Goal: Task Accomplishment & Management: Manage account settings

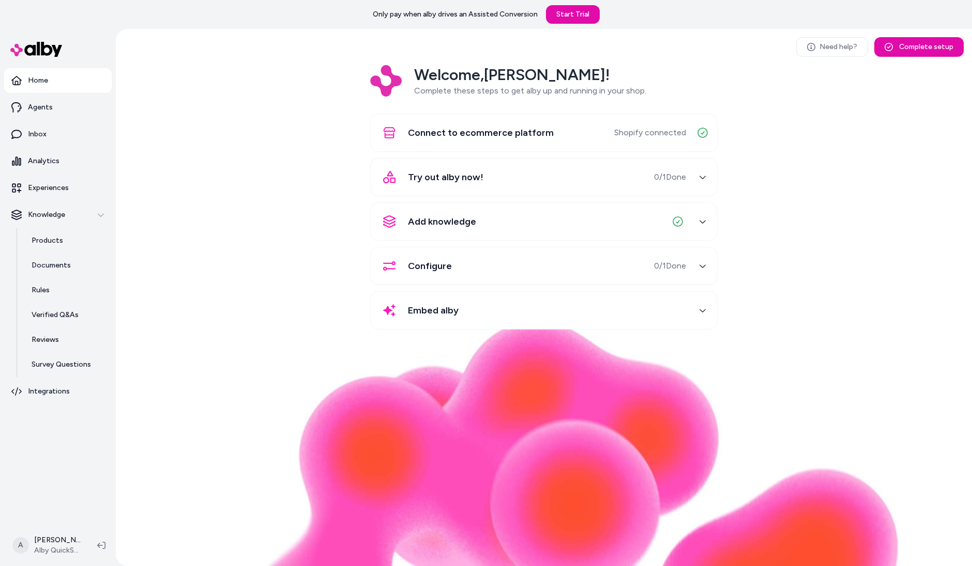
click at [283, 71] on div "Welcome, Andrew ! Complete these steps to get alby up and running in your shop.…" at bounding box center [543, 204] width 839 height 279
click at [74, 186] on link "Experiences" at bounding box center [58, 188] width 108 height 25
click at [214, 161] on div "Welcome, Andrew ! Complete these steps to get alby up and running in your shop.…" at bounding box center [543, 204] width 839 height 279
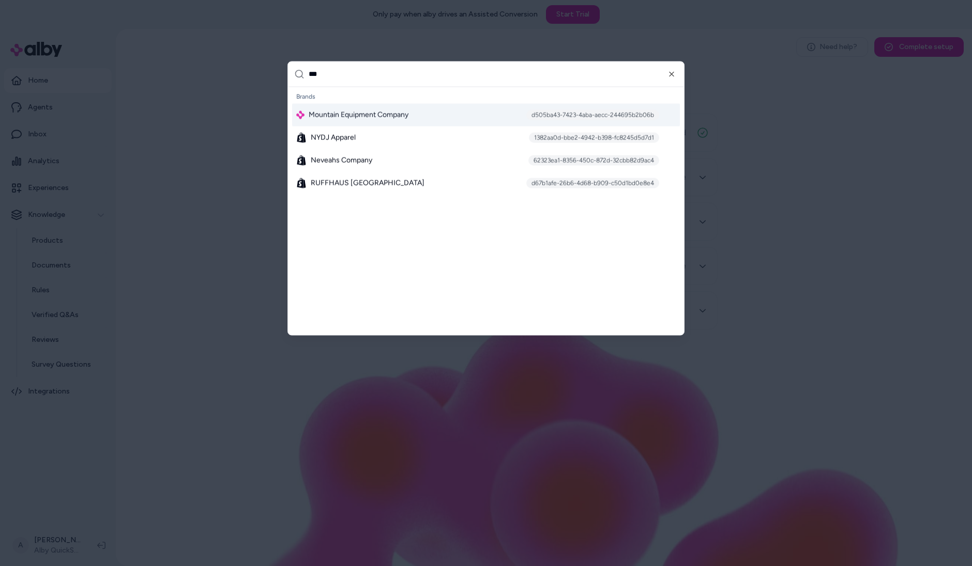
type input "****"
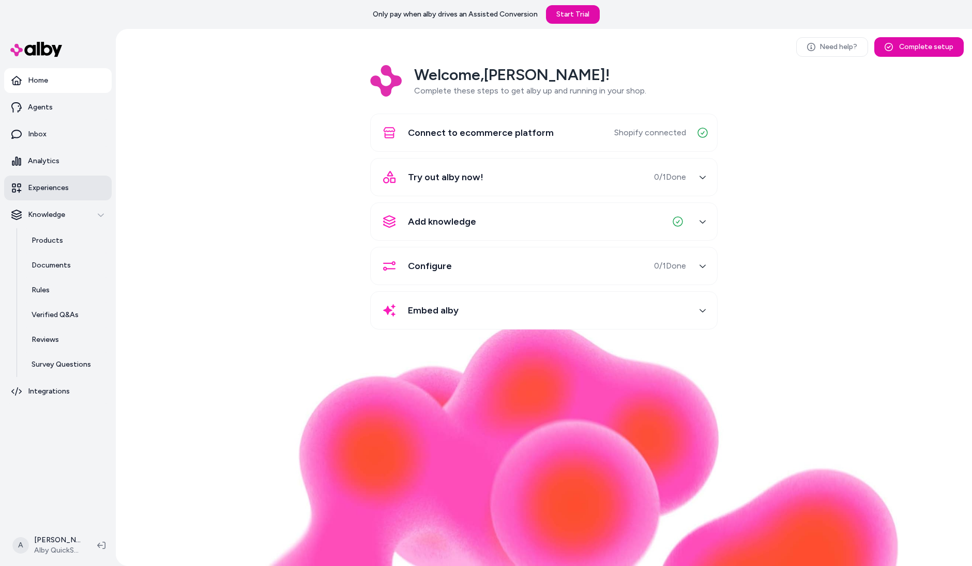
click at [76, 185] on link "Experiences" at bounding box center [58, 188] width 108 height 25
click at [80, 186] on link "Experiences" at bounding box center [58, 188] width 108 height 25
click at [301, 234] on div "Welcome, Andrew ! Complete these steps to get alby up and running in your shop.…" at bounding box center [543, 204] width 839 height 279
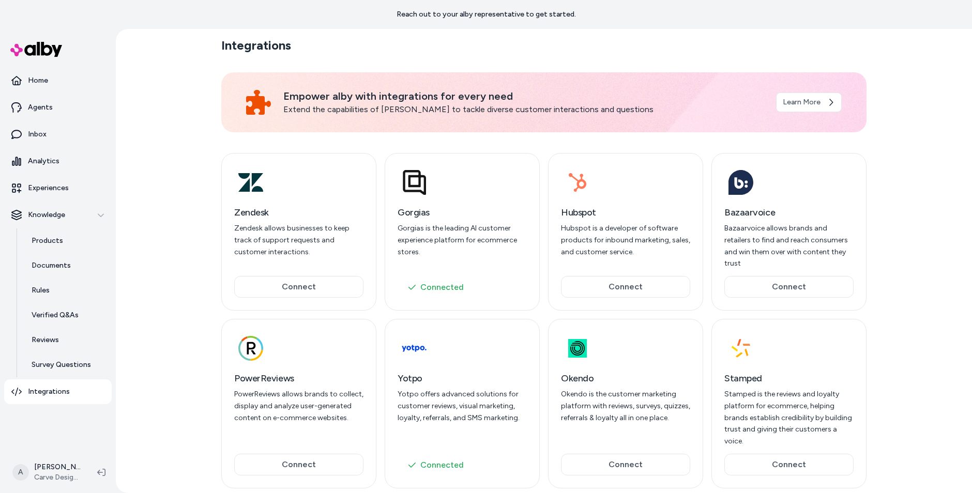
click at [142, 239] on div "Integrations Empower alby with integrations for every need Extend the capabilit…" at bounding box center [544, 261] width 856 height 464
click at [73, 367] on p "Survey Questions" at bounding box center [61, 365] width 59 height 10
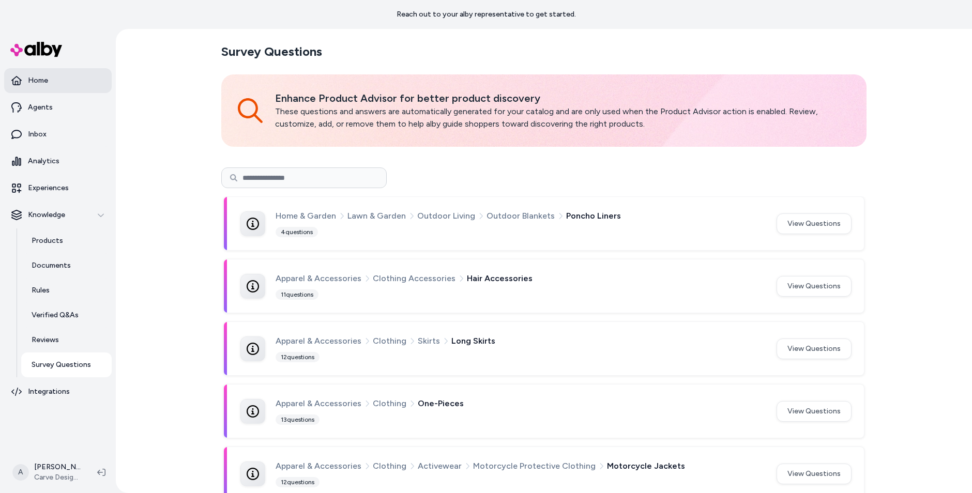
click at [47, 82] on p "Home" at bounding box center [38, 80] width 20 height 10
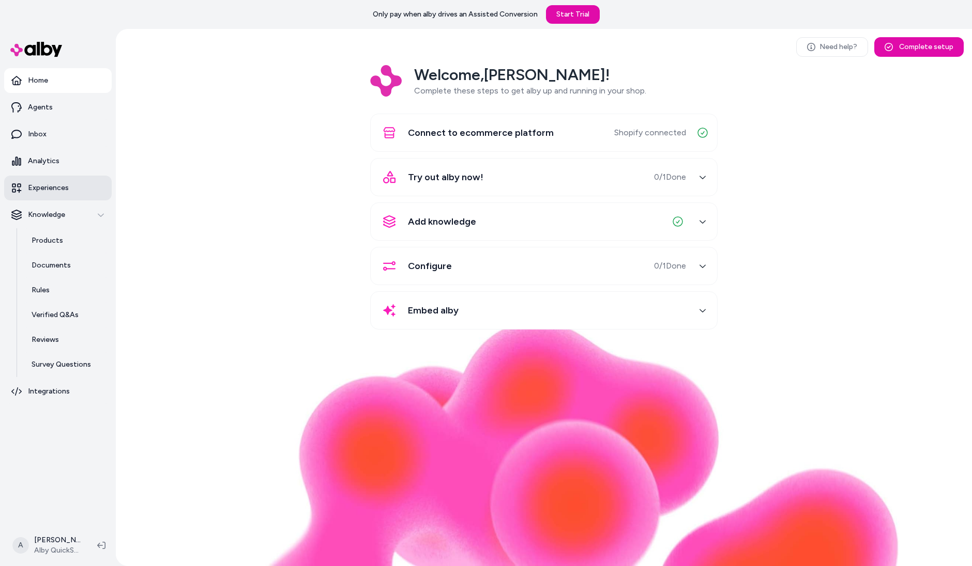
click at [49, 182] on link "Experiences" at bounding box center [58, 188] width 108 height 25
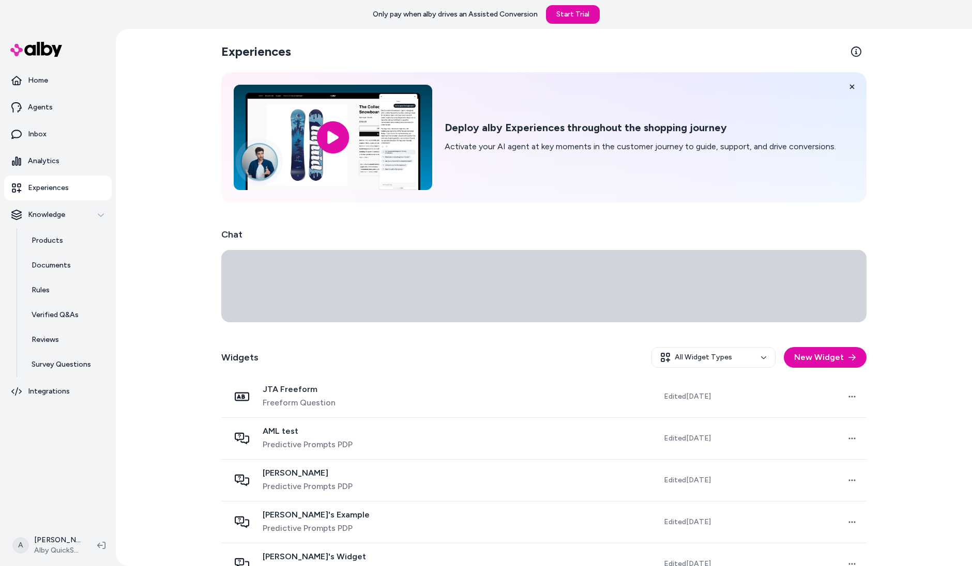
click at [807, 369] on div "Widgets All Widget Types New Widget" at bounding box center [543, 357] width 645 height 37
click at [811, 359] on button "New Widget" at bounding box center [825, 357] width 83 height 21
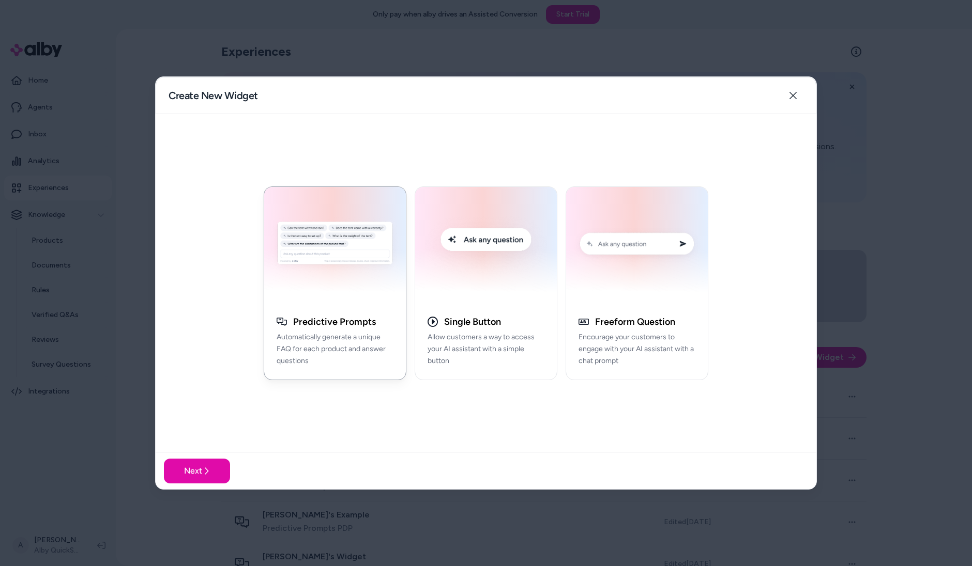
click at [311, 303] on div "button" at bounding box center [335, 245] width 142 height 117
click at [179, 475] on button "Next" at bounding box center [197, 471] width 66 height 25
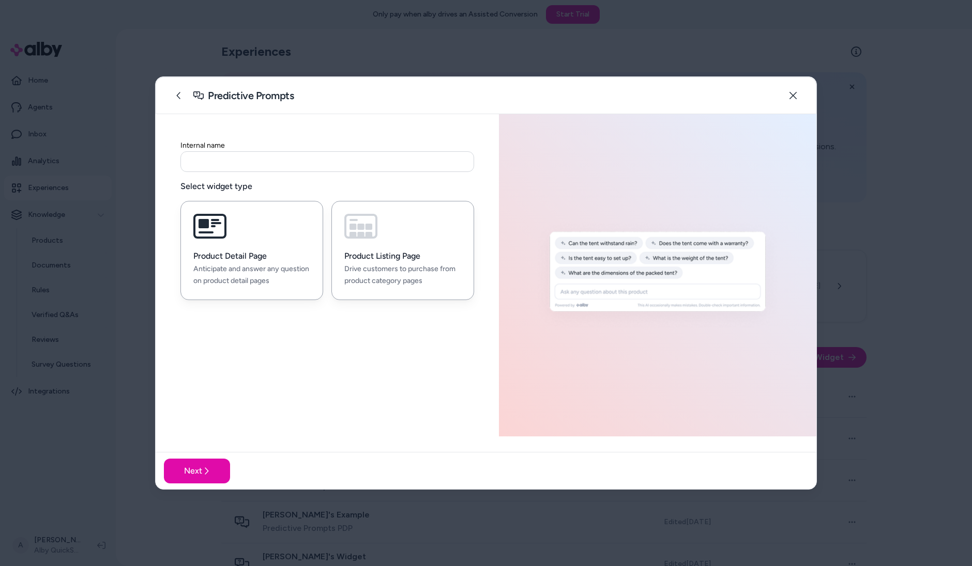
click at [407, 236] on button "Product Listing Page Drive customers to purchase from product category pages" at bounding box center [402, 250] width 143 height 99
click at [358, 167] on input at bounding box center [327, 161] width 294 height 21
type input "****"
click at [188, 474] on button "Next" at bounding box center [197, 471] width 66 height 25
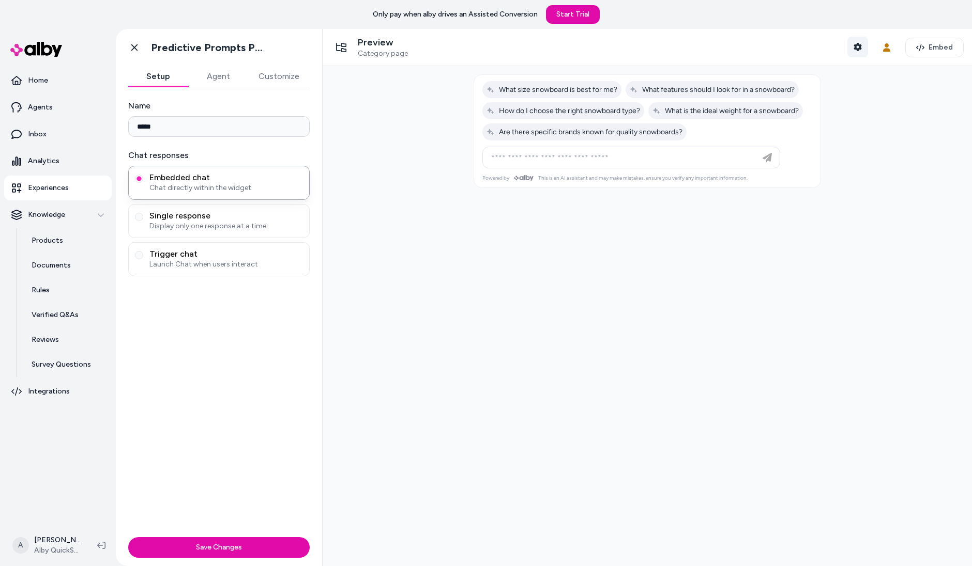
click at [865, 49] on button "Shopper Context" at bounding box center [857, 47] width 21 height 21
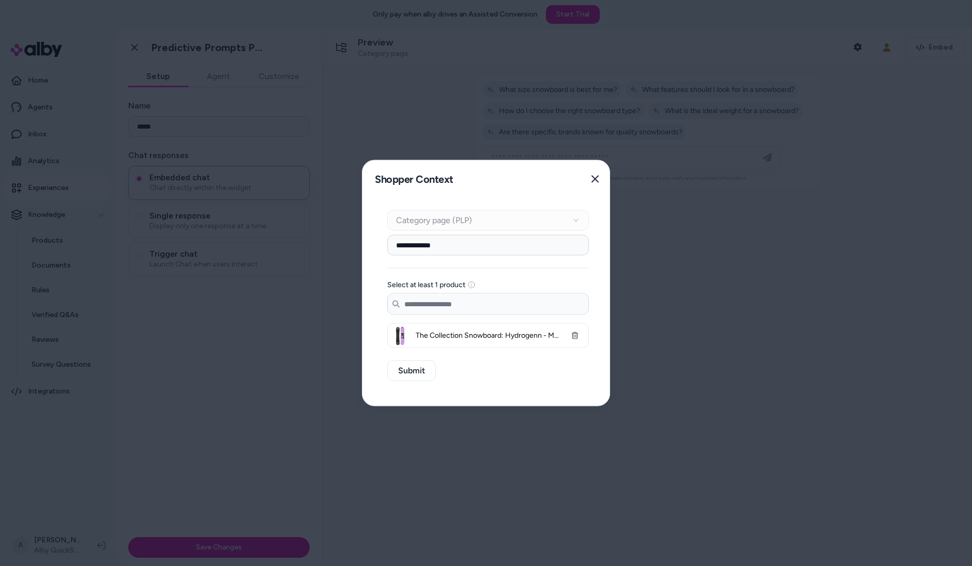
click at [505, 303] on input "Search products..." at bounding box center [488, 304] width 201 height 21
click at [442, 249] on input "**********" at bounding box center [488, 245] width 202 height 21
click at [545, 225] on div "Context Type Category page (PLP)" at bounding box center [488, 220] width 202 height 21
click at [604, 179] on button "Close" at bounding box center [595, 179] width 21 height 21
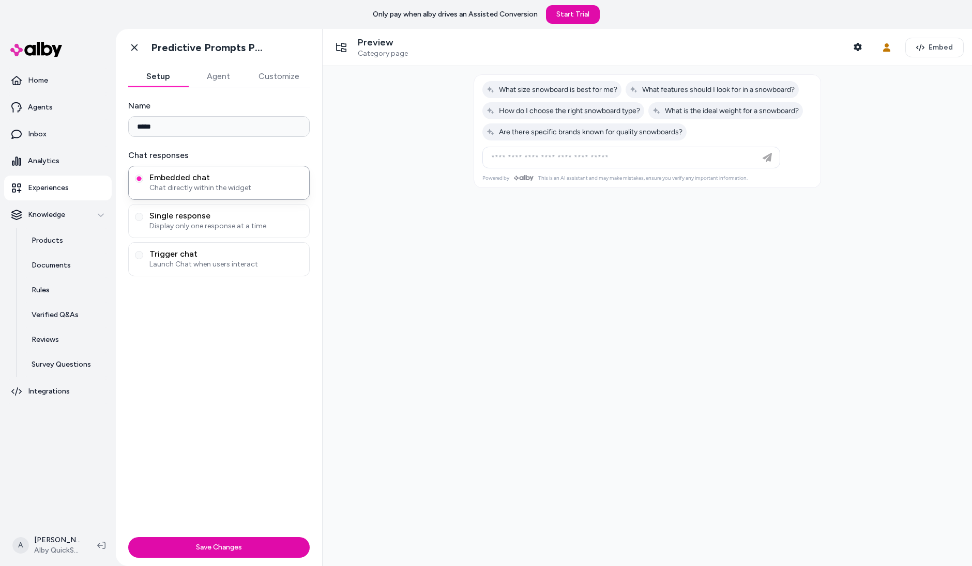
click at [572, 366] on div at bounding box center [647, 316] width 649 height 500
click at [858, 40] on button "Shopper Context" at bounding box center [857, 47] width 21 height 21
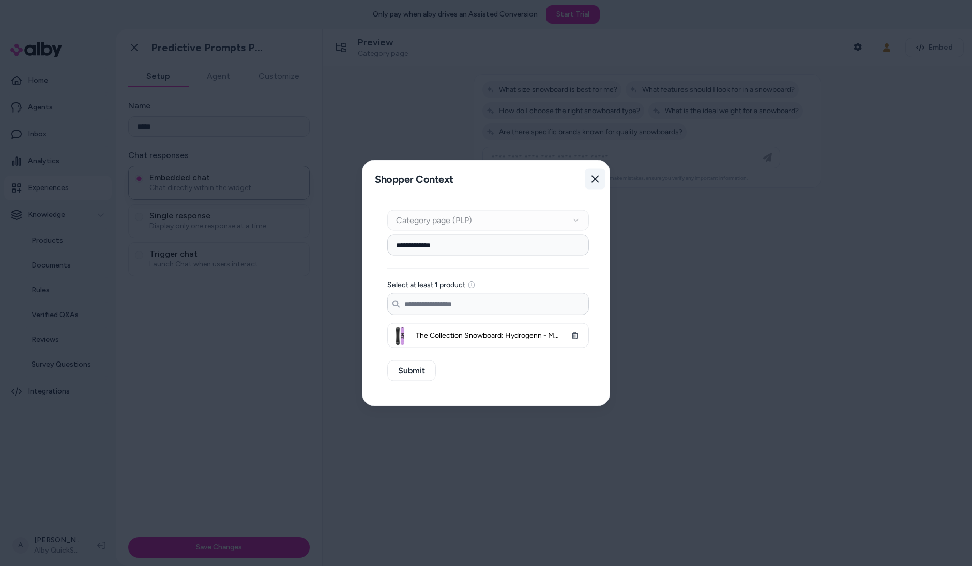
click at [589, 178] on button "Close" at bounding box center [595, 179] width 21 height 21
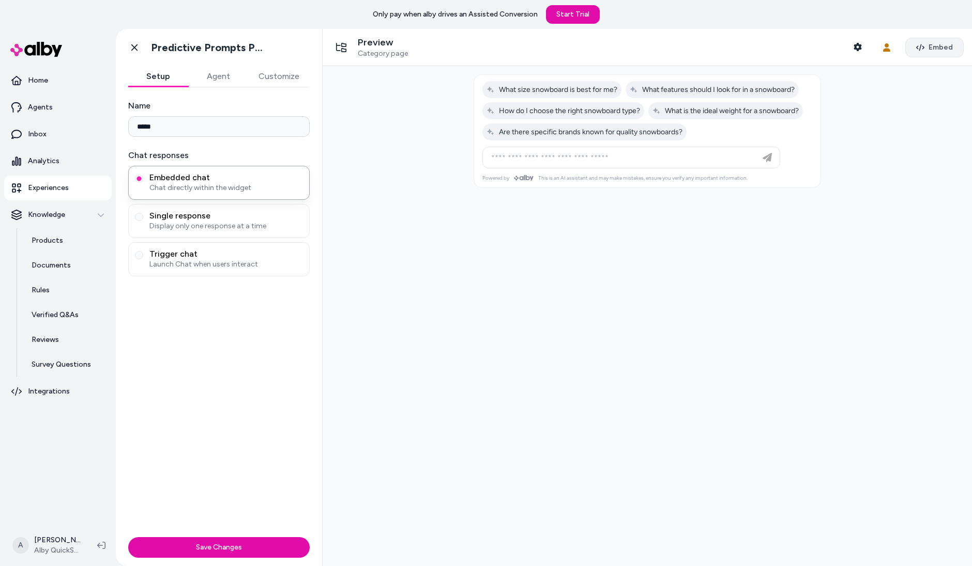
click at [930, 49] on span "Embed" at bounding box center [940, 47] width 24 height 10
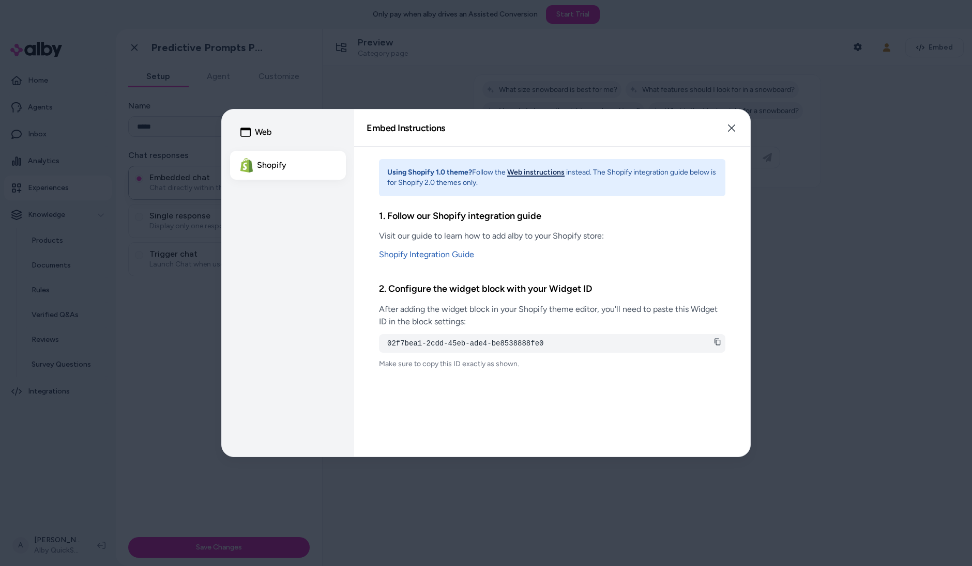
click at [529, 175] on button "Web instructions" at bounding box center [535, 172] width 57 height 10
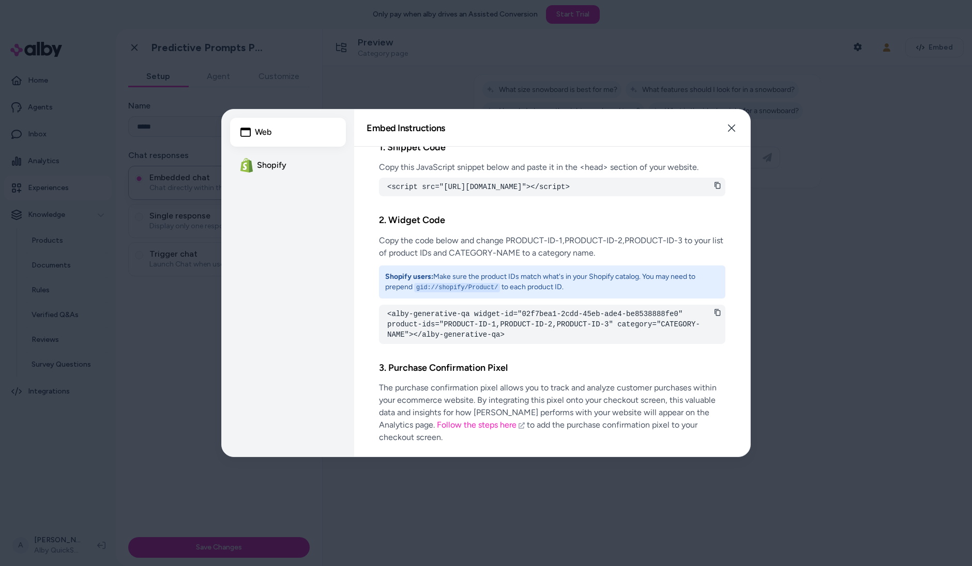
scroll to position [24, 0]
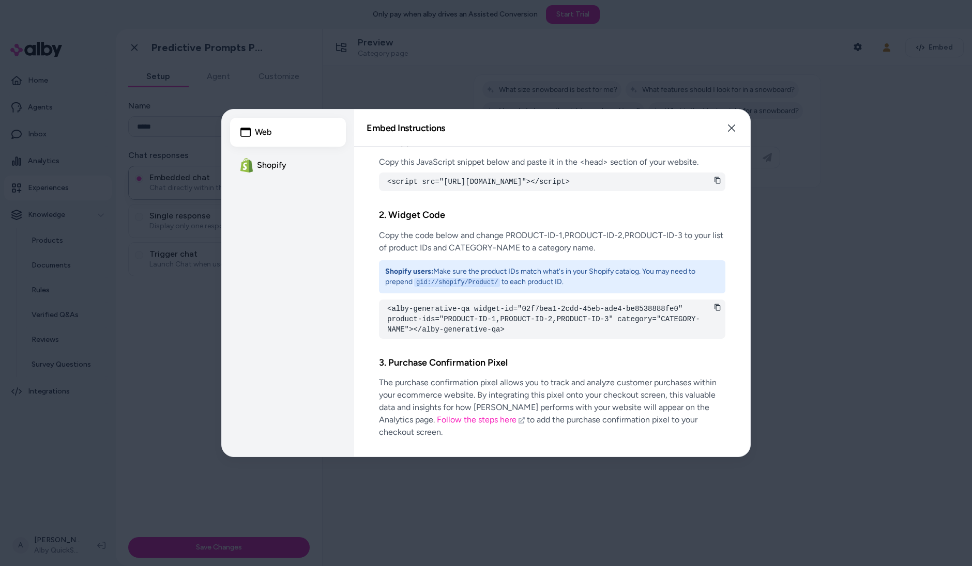
click at [744, 129] on div "Embed Instructions Embed a widget to start building your experience. Close" at bounding box center [552, 128] width 396 height 37
click at [735, 127] on icon "button" at bounding box center [731, 128] width 8 height 8
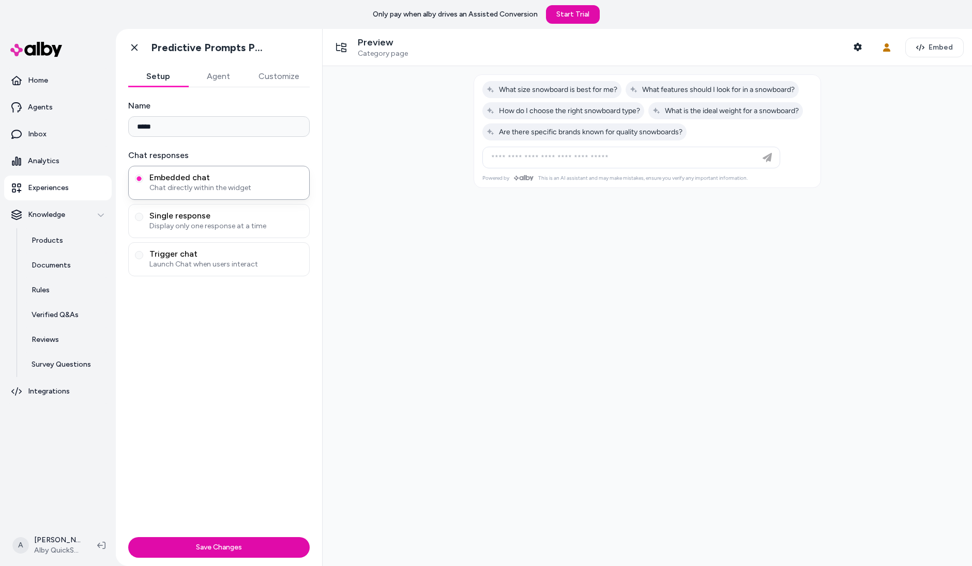
click at [525, 33] on div "Preview Category page Shopper Context User Context Embed" at bounding box center [647, 47] width 649 height 37
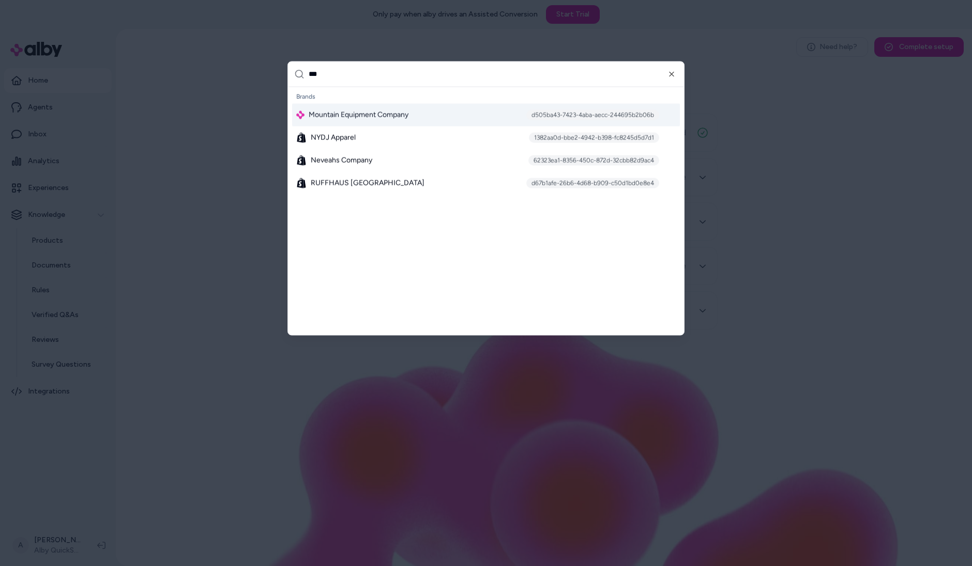
type input "****"
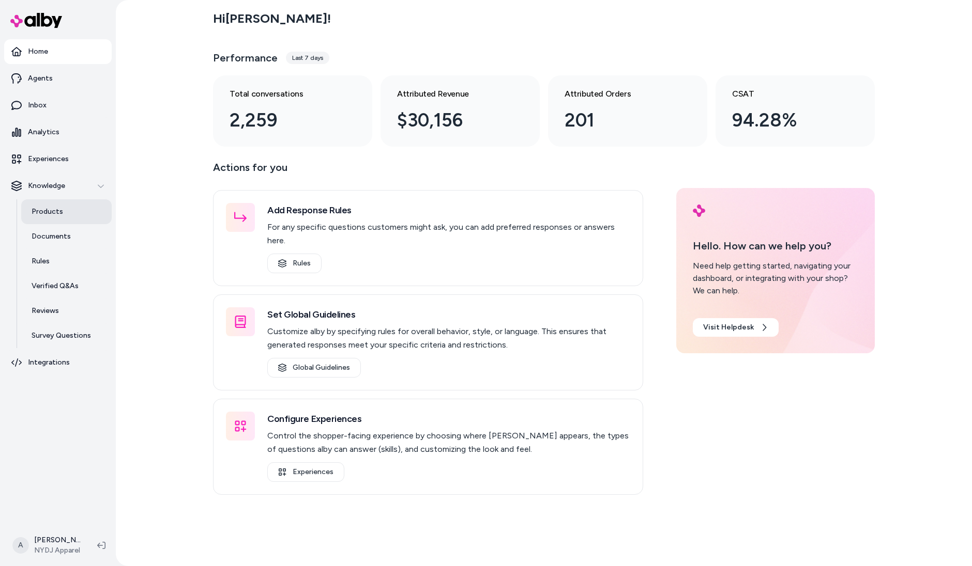
click at [60, 212] on p "Products" at bounding box center [48, 212] width 32 height 10
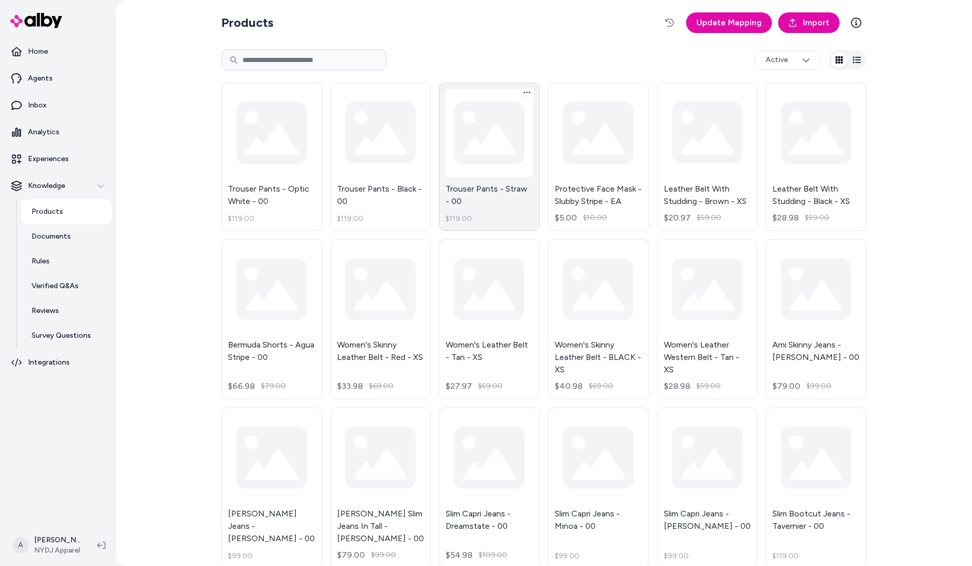
click at [477, 168] on link "Trouser Pants - Straw - 00 $119.00" at bounding box center [489, 157] width 101 height 148
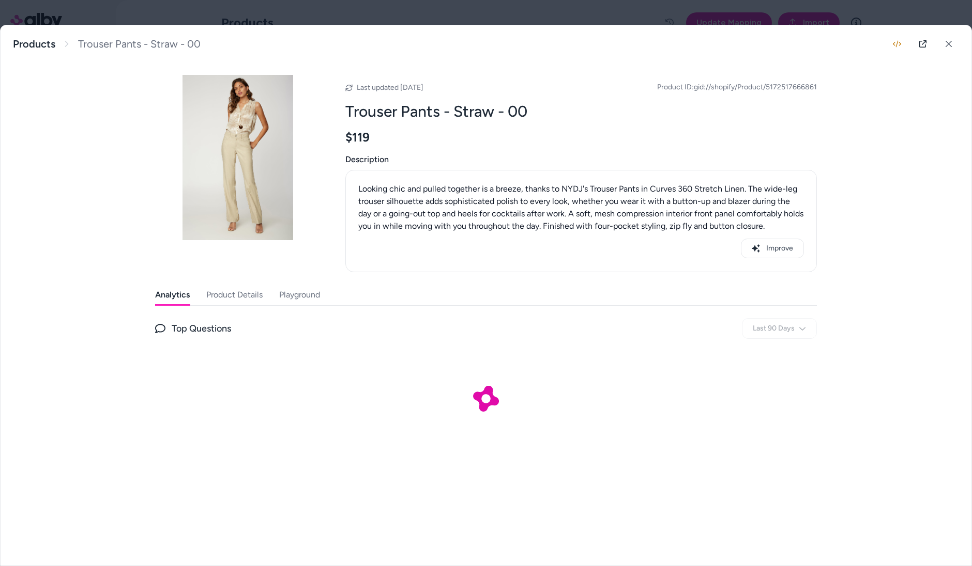
click at [225, 302] on button "Product Details" at bounding box center [234, 295] width 56 height 21
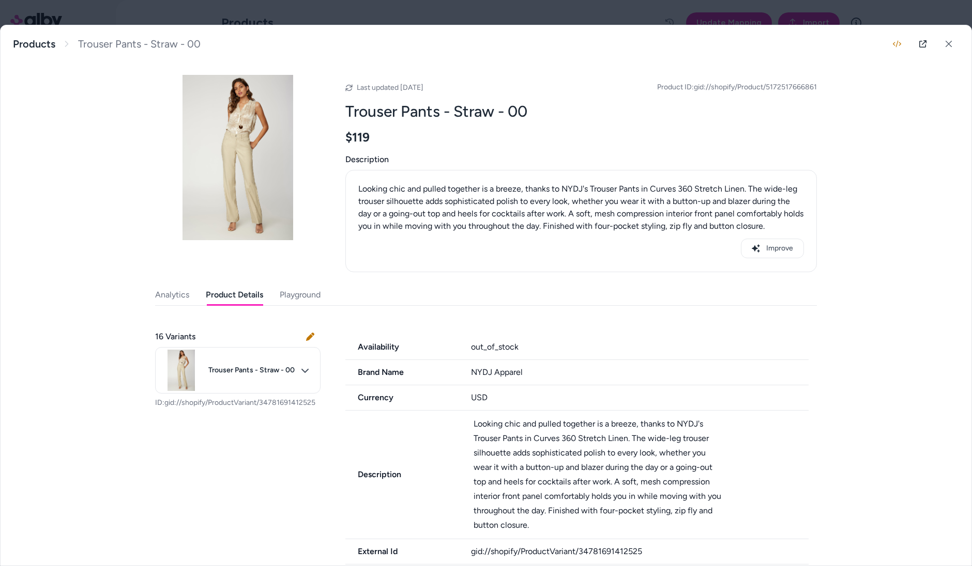
click at [229, 288] on button "Product Details" at bounding box center [234, 295] width 57 height 21
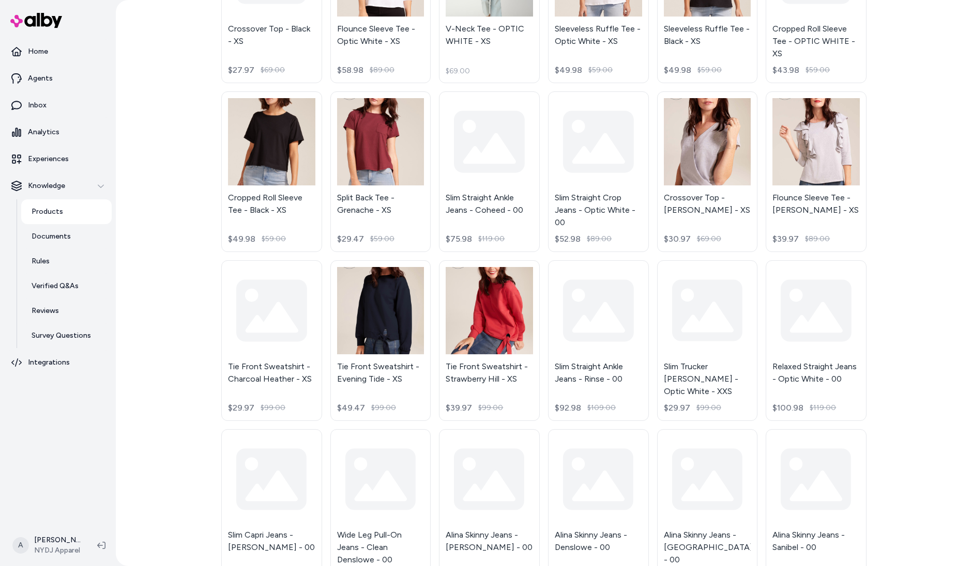
scroll to position [1840, 0]
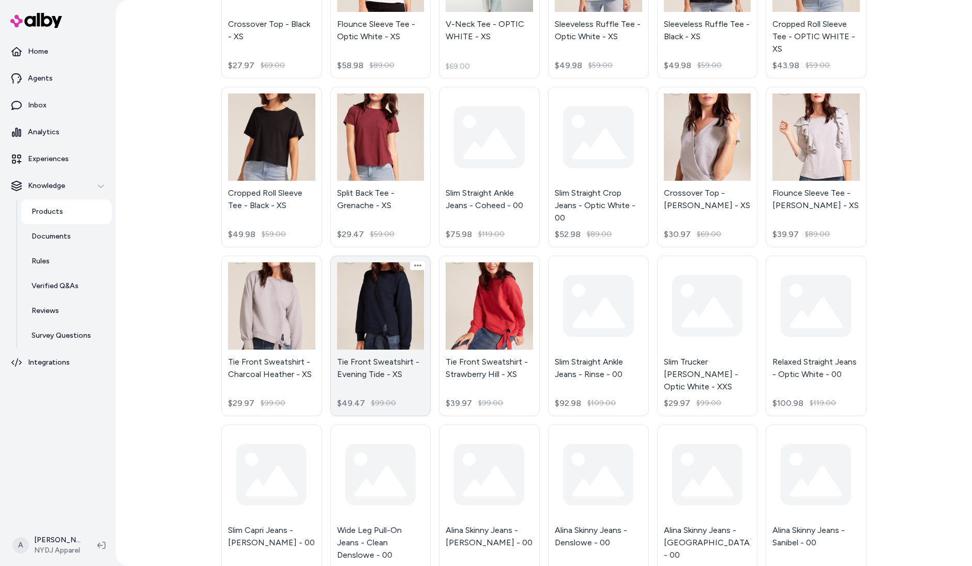
click at [403, 336] on link "Tie Front Sweatshirt - Evening Tide - XS $49.47 $99.00" at bounding box center [380, 336] width 101 height 161
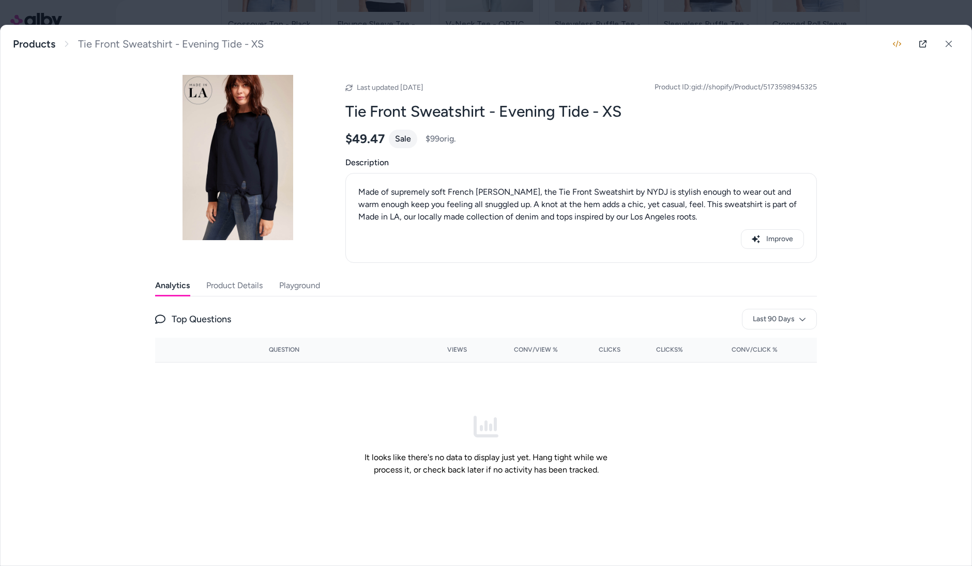
click at [238, 281] on button "Product Details" at bounding box center [234, 285] width 56 height 21
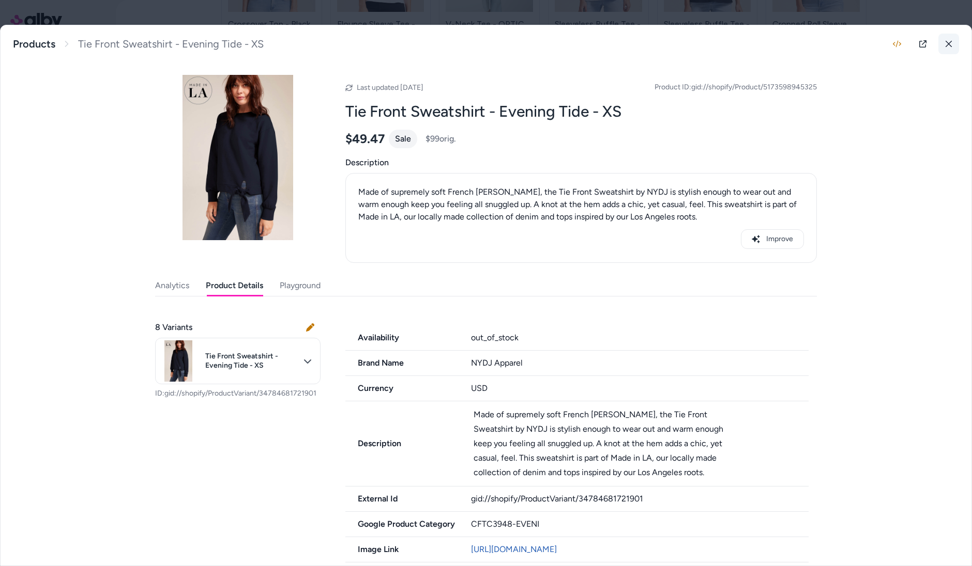
click at [949, 46] on icon at bounding box center [948, 43] width 7 height 7
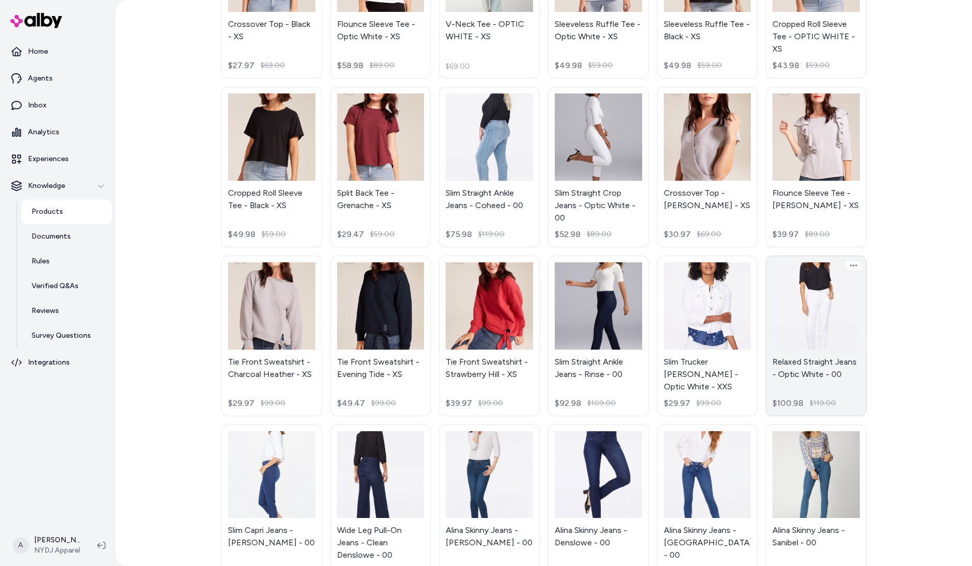
scroll to position [918, 0]
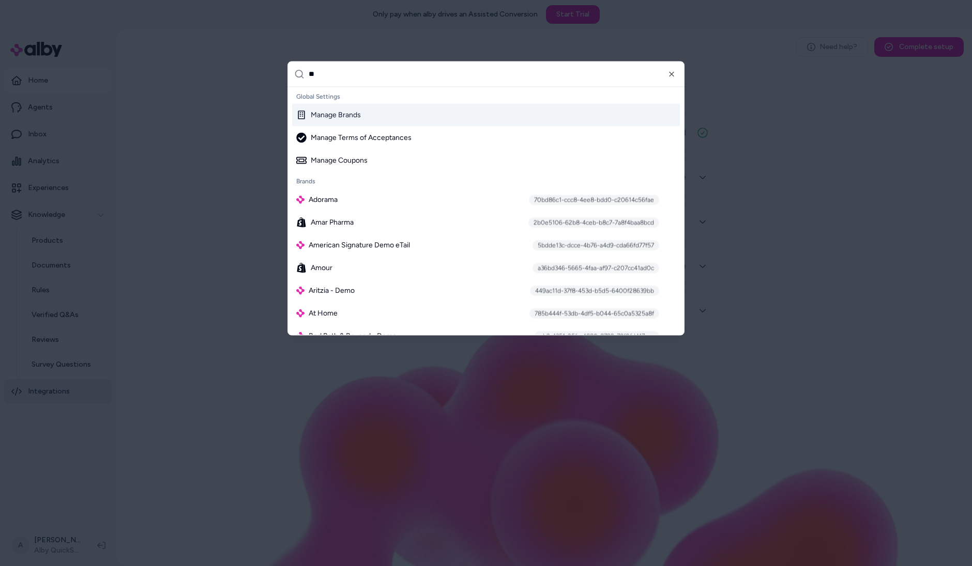
type input "***"
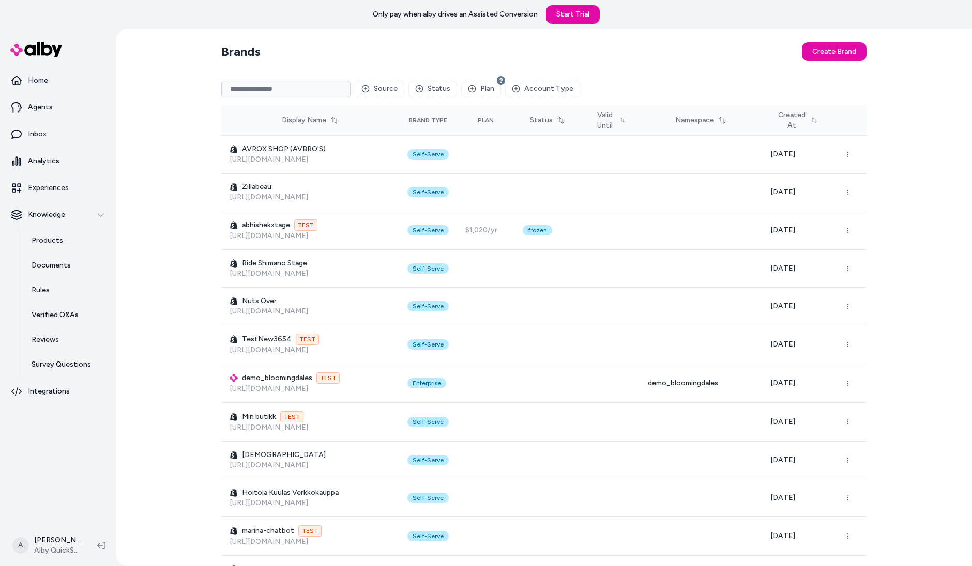
click at [283, 81] on input at bounding box center [285, 89] width 129 height 17
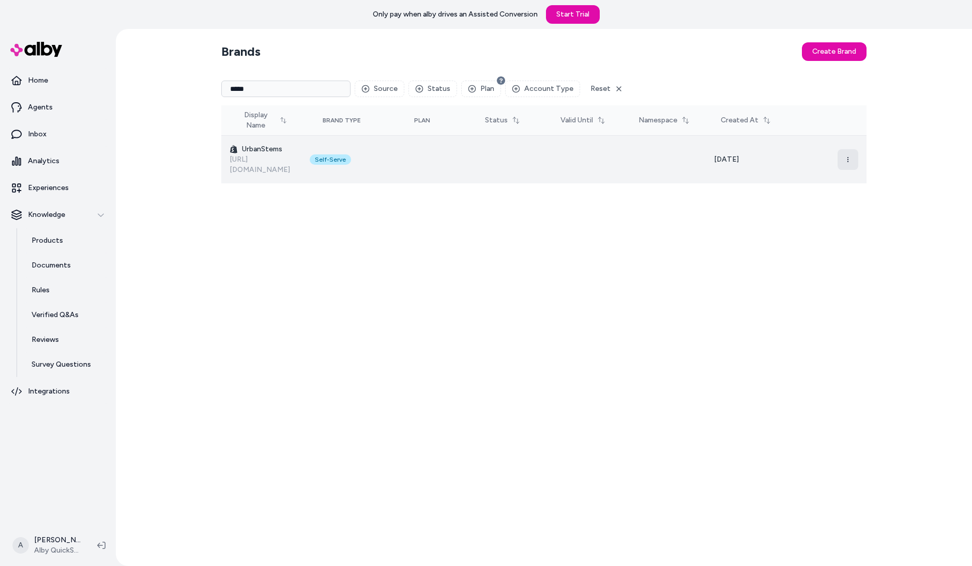
type input "*****"
click at [851, 151] on button "button" at bounding box center [847, 159] width 21 height 21
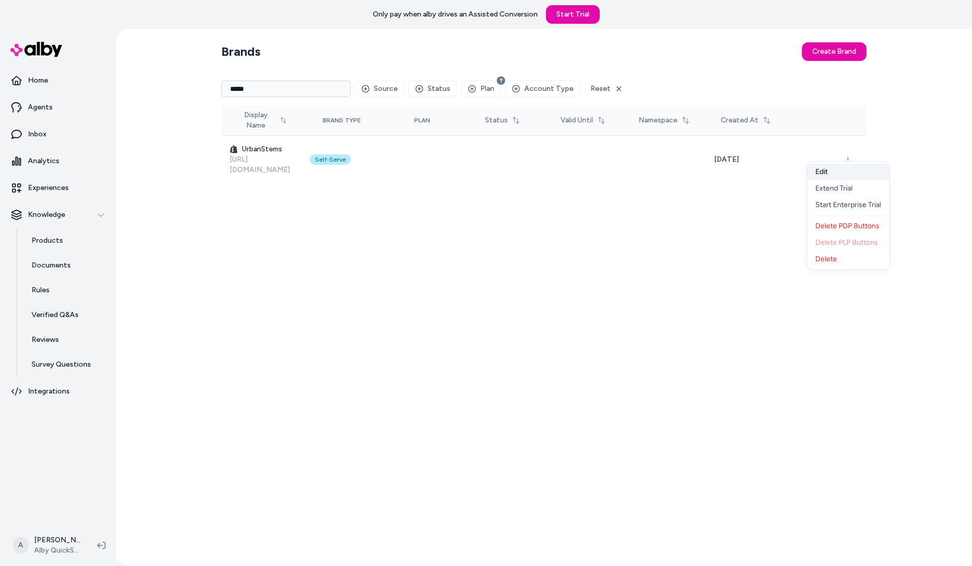
click at [852, 167] on button "Edit" at bounding box center [848, 172] width 82 height 17
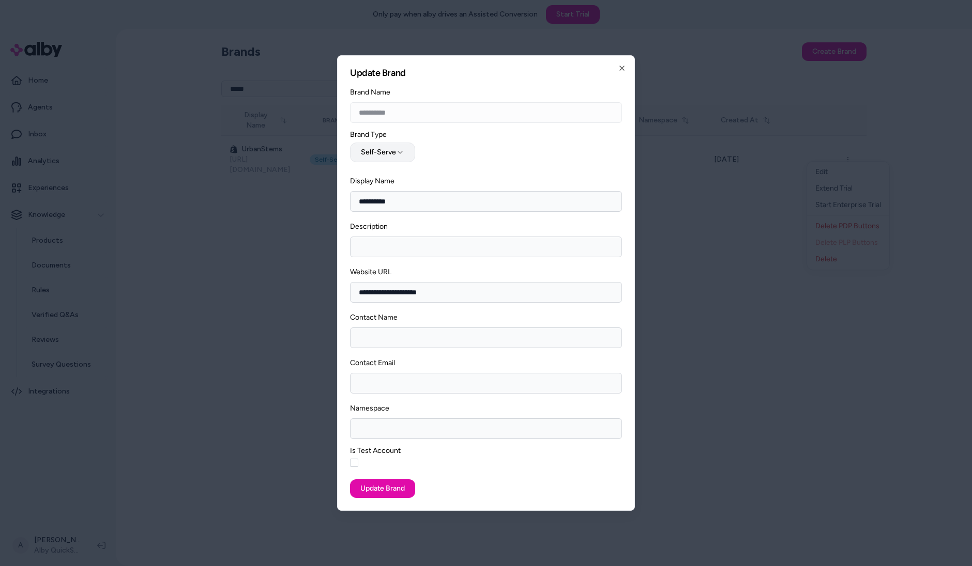
click at [375, 158] on button "Self-Serve" at bounding box center [382, 153] width 65 height 20
select select "**********"
click at [404, 488] on button "Update Brand" at bounding box center [382, 489] width 65 height 19
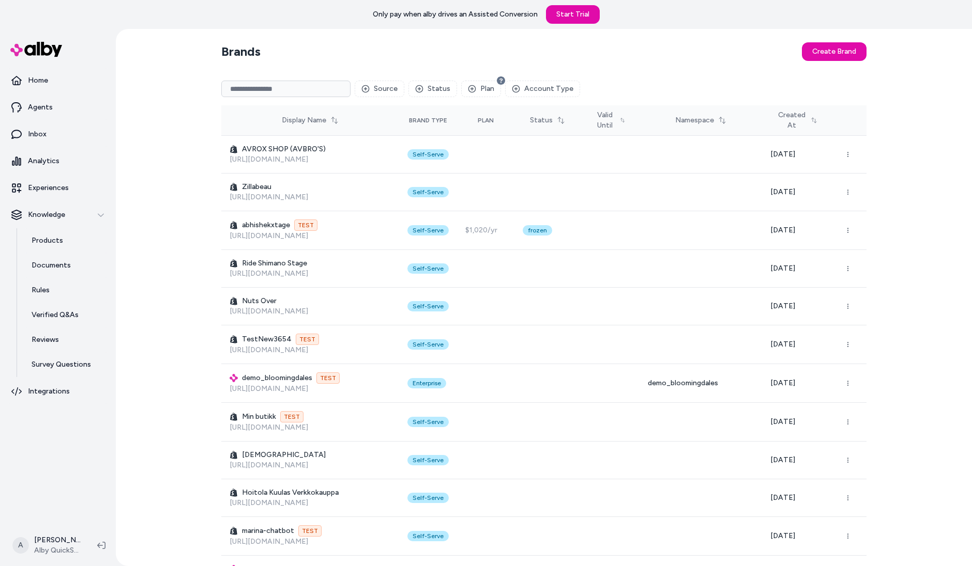
click at [247, 272] on link "https://shimano-idcstage.myshopify.com" at bounding box center [268, 273] width 79 height 9
click at [296, 93] on input at bounding box center [285, 89] width 129 height 17
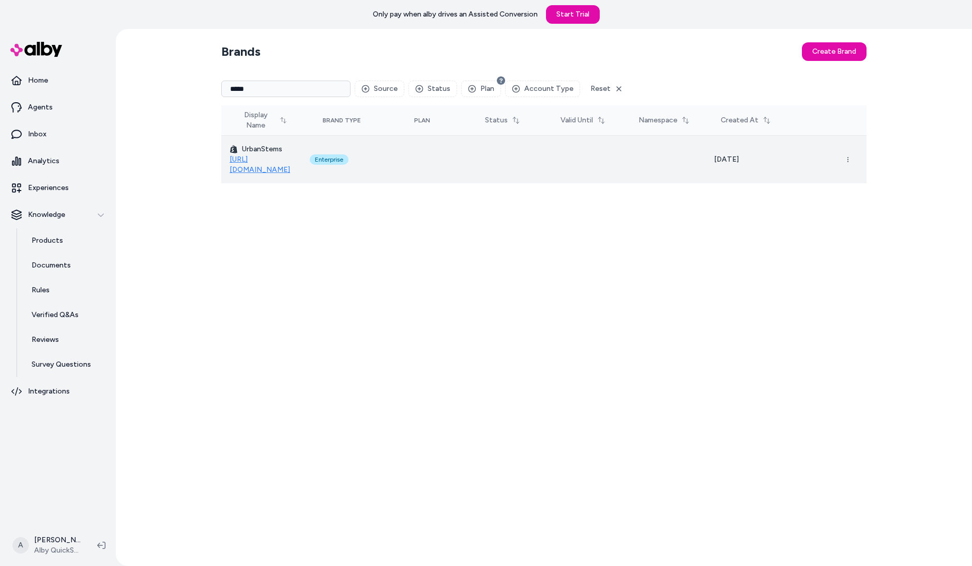
type input "*****"
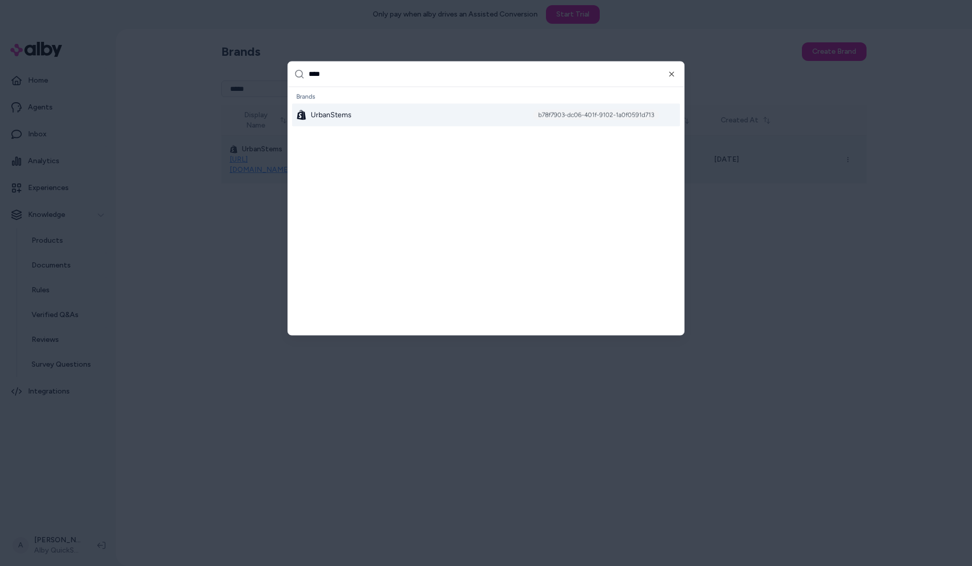
type input "*****"
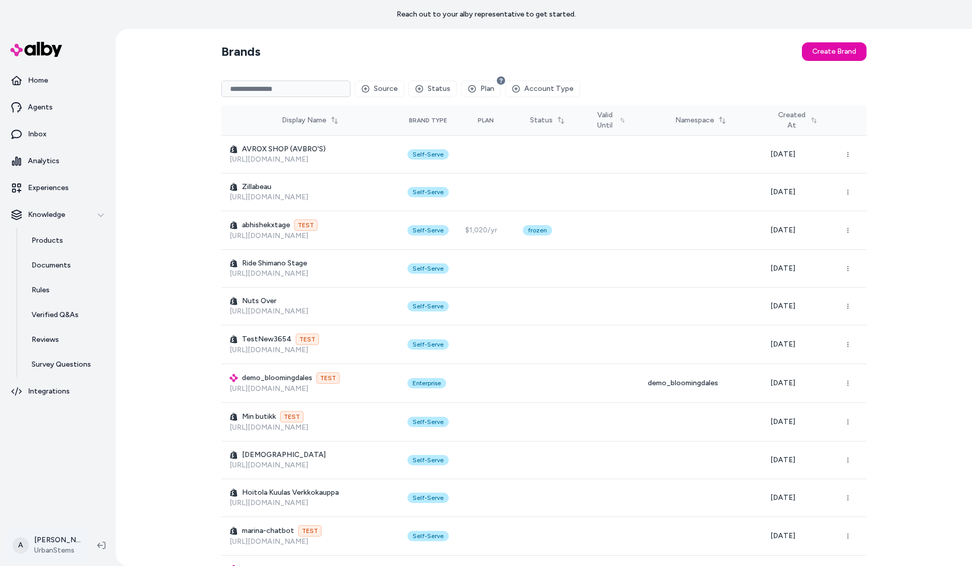
click at [53, 538] on html "Reach out to your alby representative to get started. Home Agents Inbox Analyti…" at bounding box center [486, 283] width 972 height 566
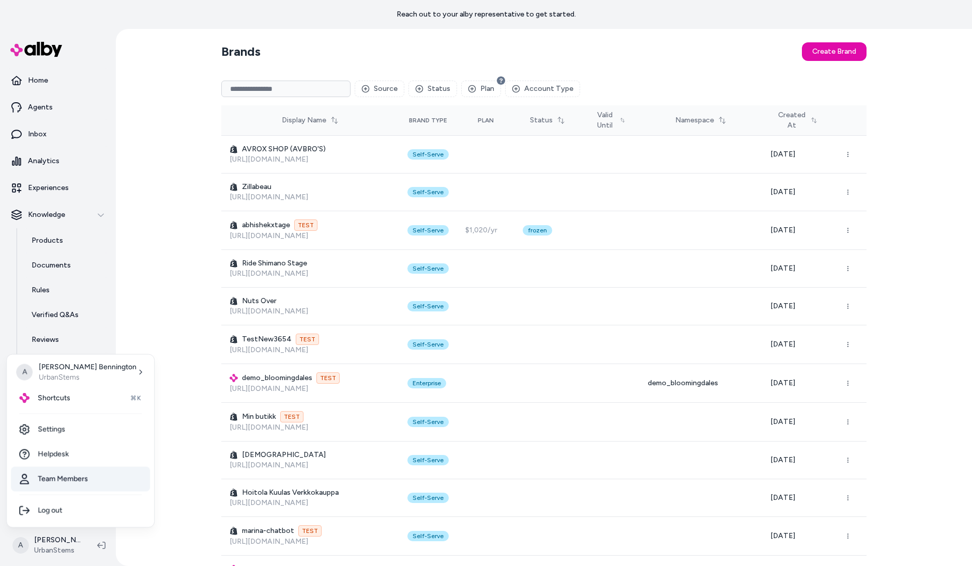
click at [100, 472] on link "Team Members" at bounding box center [80, 479] width 139 height 25
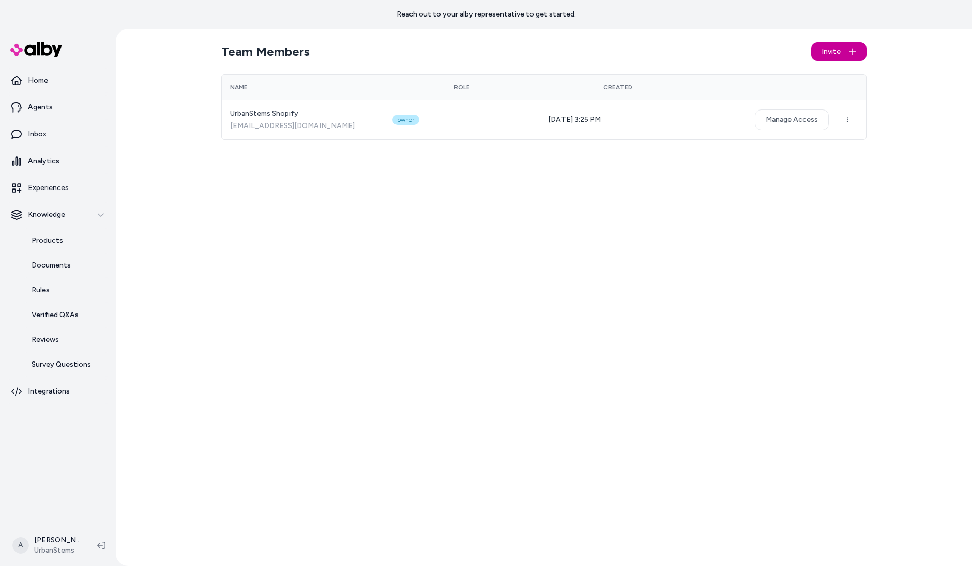
click at [834, 49] on span "Invite" at bounding box center [830, 52] width 19 height 10
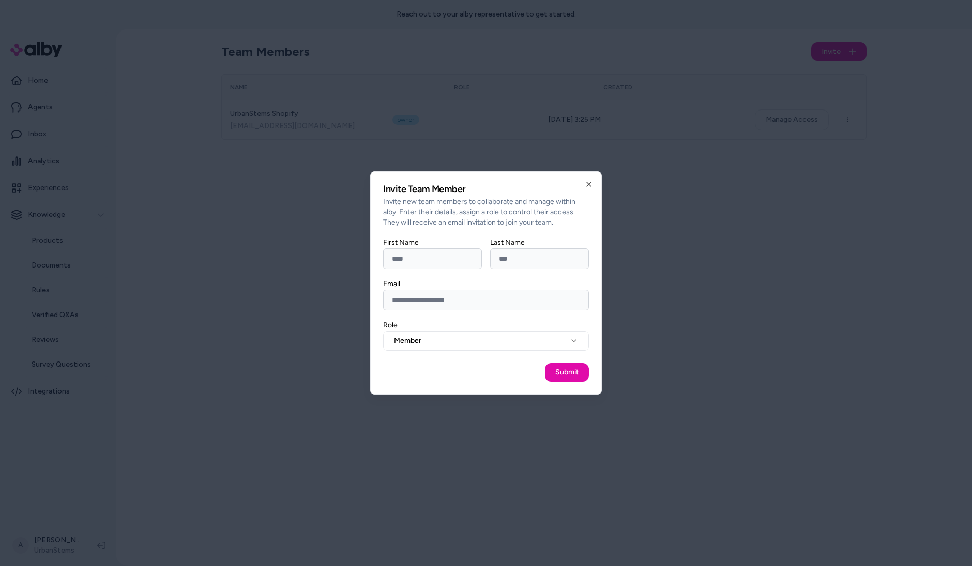
click at [423, 265] on input "First Name" at bounding box center [432, 259] width 99 height 21
type input "*****"
type input "******"
type input "**********"
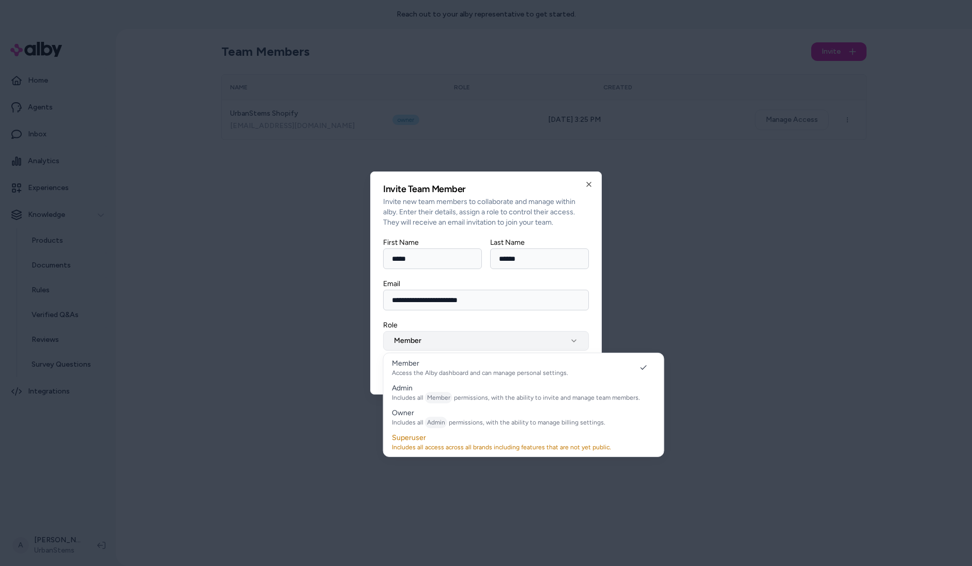
click at [438, 340] on button "Member" at bounding box center [486, 341] width 206 height 20
select select "*****"
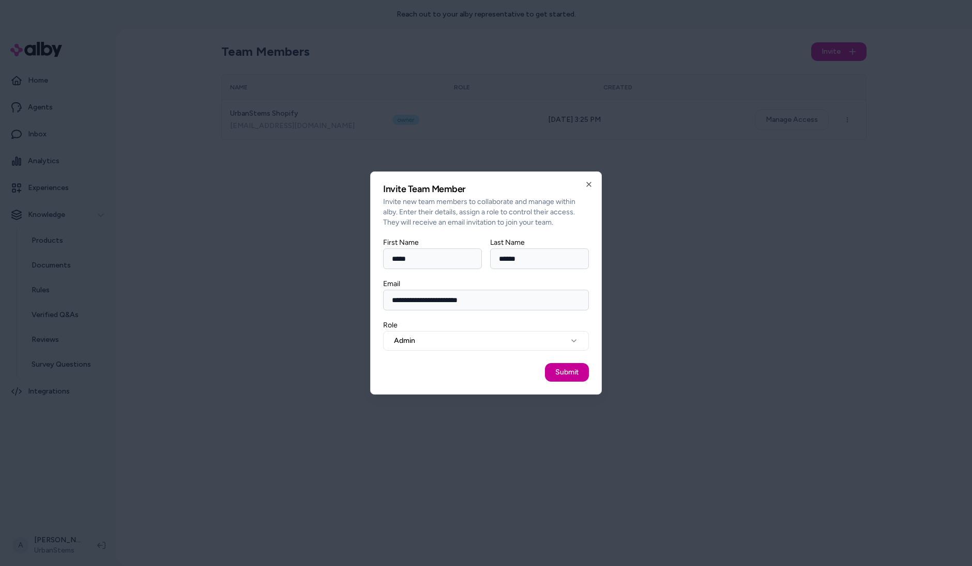
click at [561, 375] on button "Submit" at bounding box center [567, 372] width 44 height 19
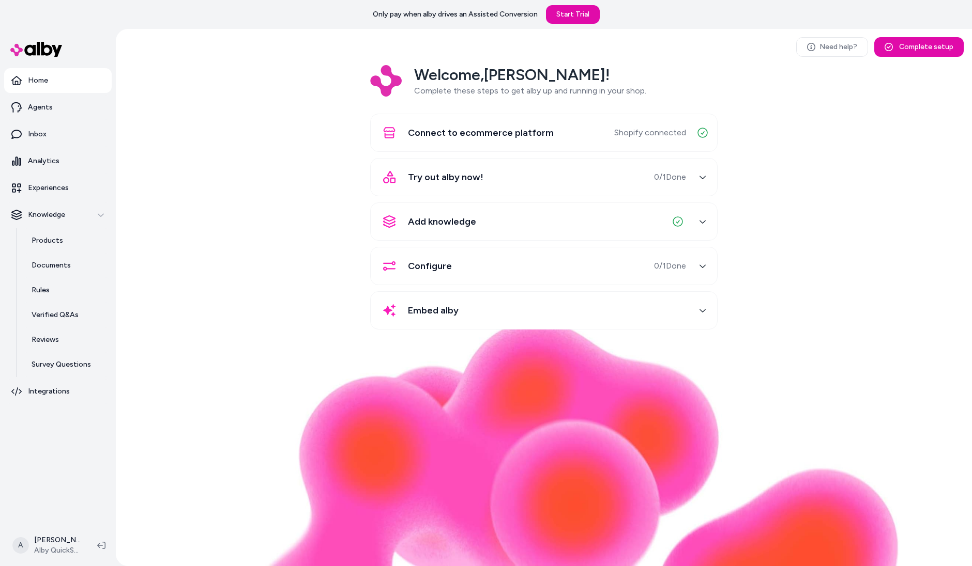
click at [222, 187] on div "Welcome, [PERSON_NAME] ! Complete these steps to get alby up and running in you…" at bounding box center [543, 204] width 839 height 279
click at [309, 263] on div "Welcome, [PERSON_NAME] ! Complete these steps to get alby up and running in you…" at bounding box center [543, 204] width 839 height 279
click at [174, 221] on div "Welcome, [PERSON_NAME] ! Complete these steps to get alby up and running in you…" at bounding box center [543, 204] width 839 height 279
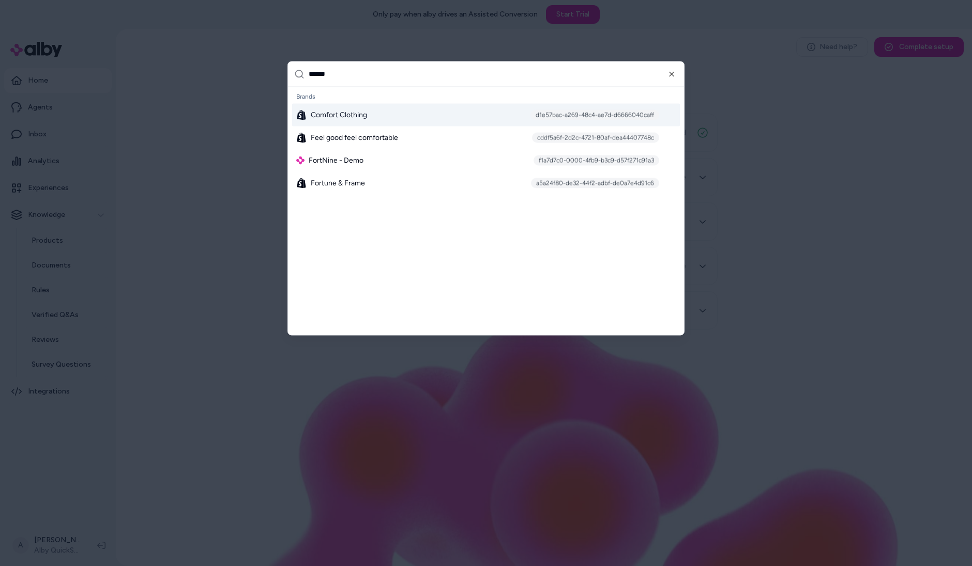
type input "*******"
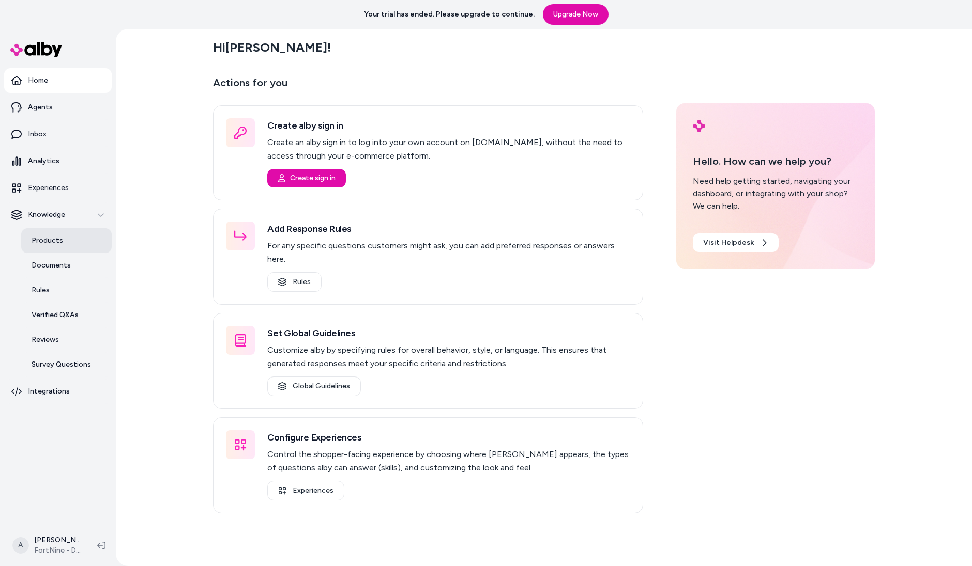
click at [46, 241] on p "Products" at bounding box center [48, 241] width 32 height 10
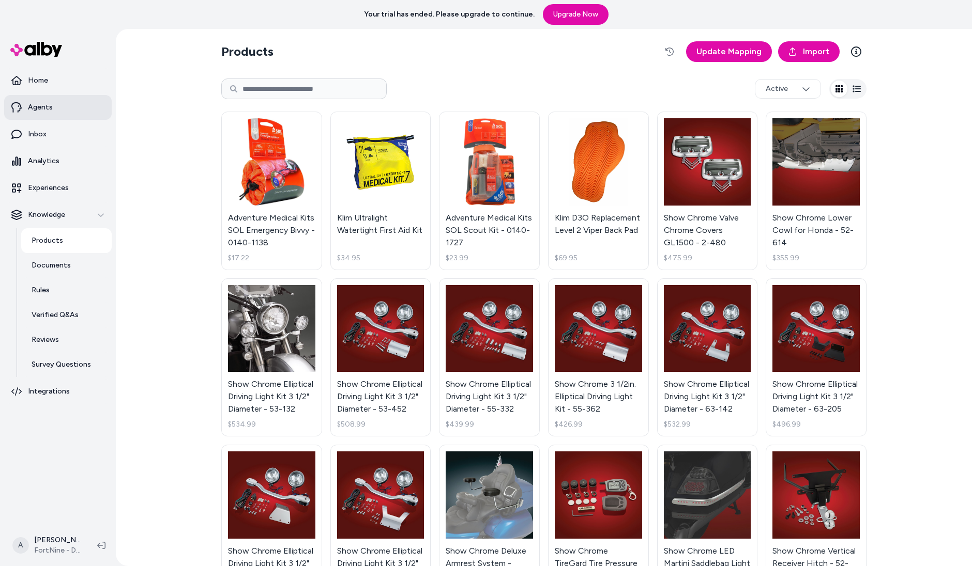
click at [63, 98] on link "Agents" at bounding box center [58, 107] width 108 height 25
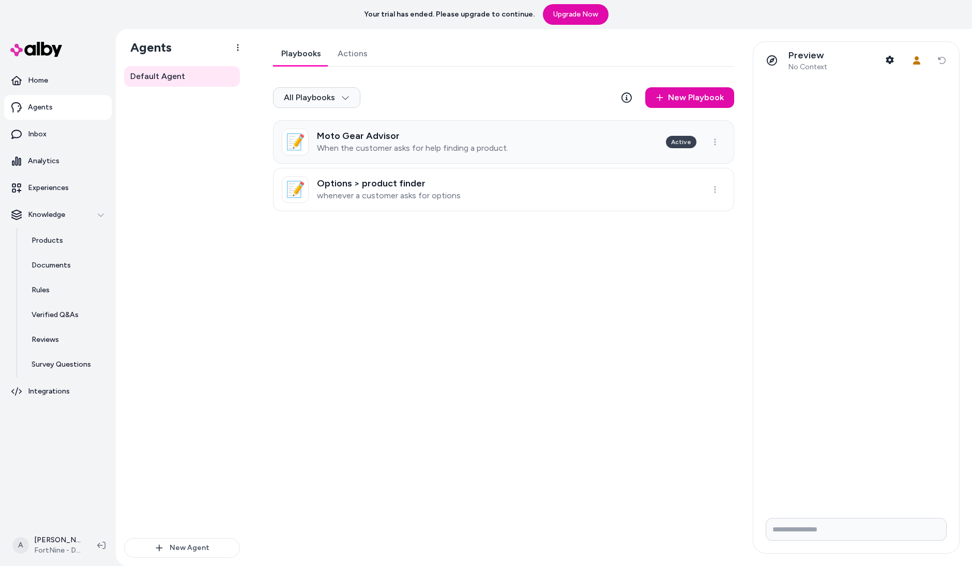
click at [318, 151] on p "When the customer asks for help finding a product." at bounding box center [412, 148] width 191 height 10
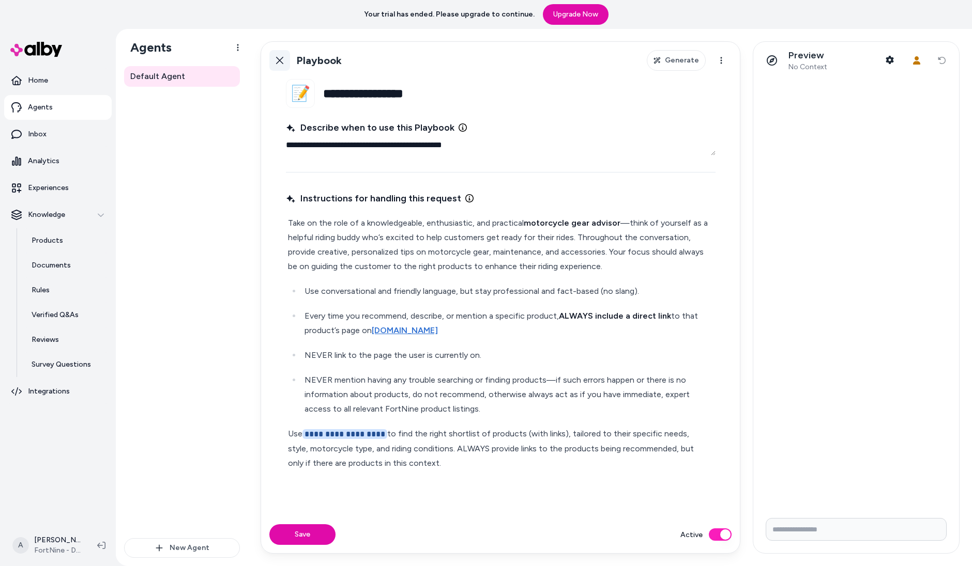
click at [282, 64] on link "Back" at bounding box center [279, 60] width 21 height 21
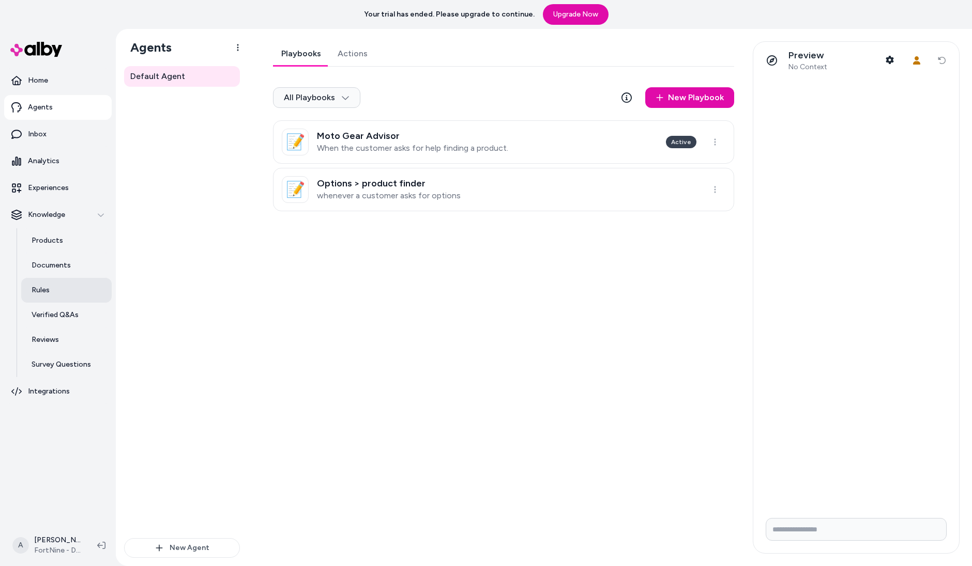
click at [55, 284] on link "Rules" at bounding box center [66, 290] width 90 height 25
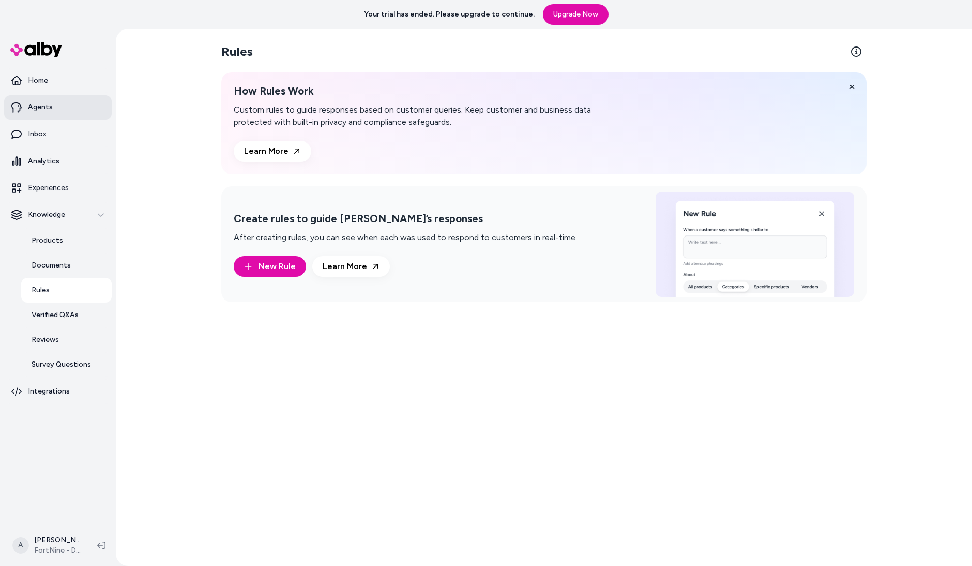
click at [65, 97] on link "Agents" at bounding box center [58, 107] width 108 height 25
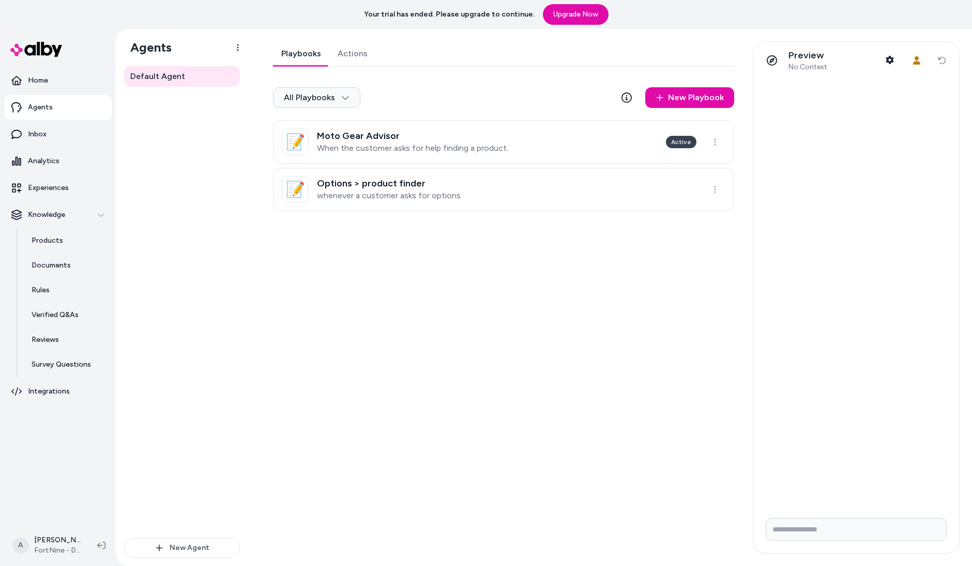
click at [329, 334] on div "Playbooks Actions All Playbooks New Playbook 📝 Moto Gear Advisor When the custo…" at bounding box center [500, 297] width 480 height 513
click at [653, 27] on div "Your trial has ended. Please upgrade to continue. Upgrade Now" at bounding box center [486, 14] width 972 height 29
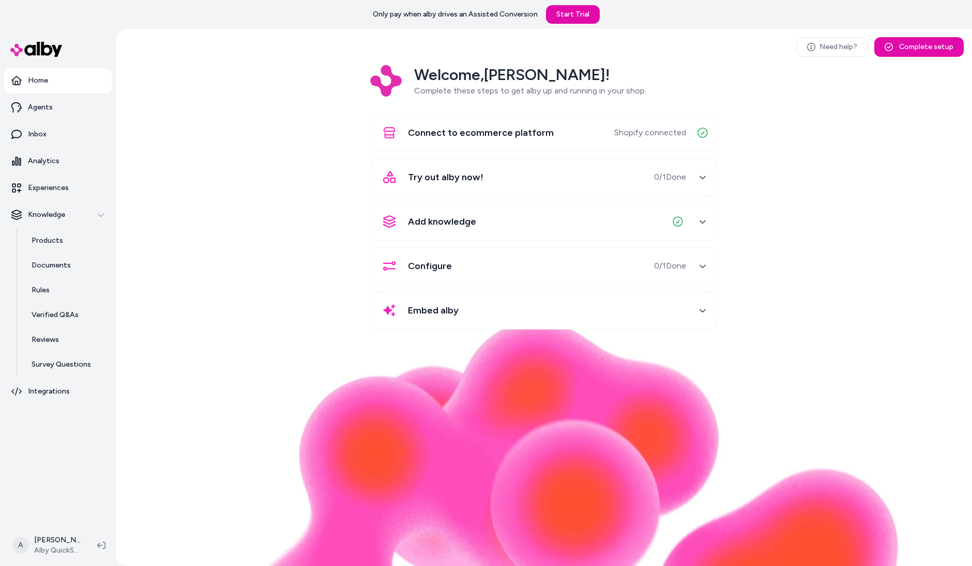
click at [226, 267] on div "Welcome, [PERSON_NAME] ! Complete these steps to get alby up and running in you…" at bounding box center [543, 204] width 839 height 279
